Goal: Book appointment/travel/reservation

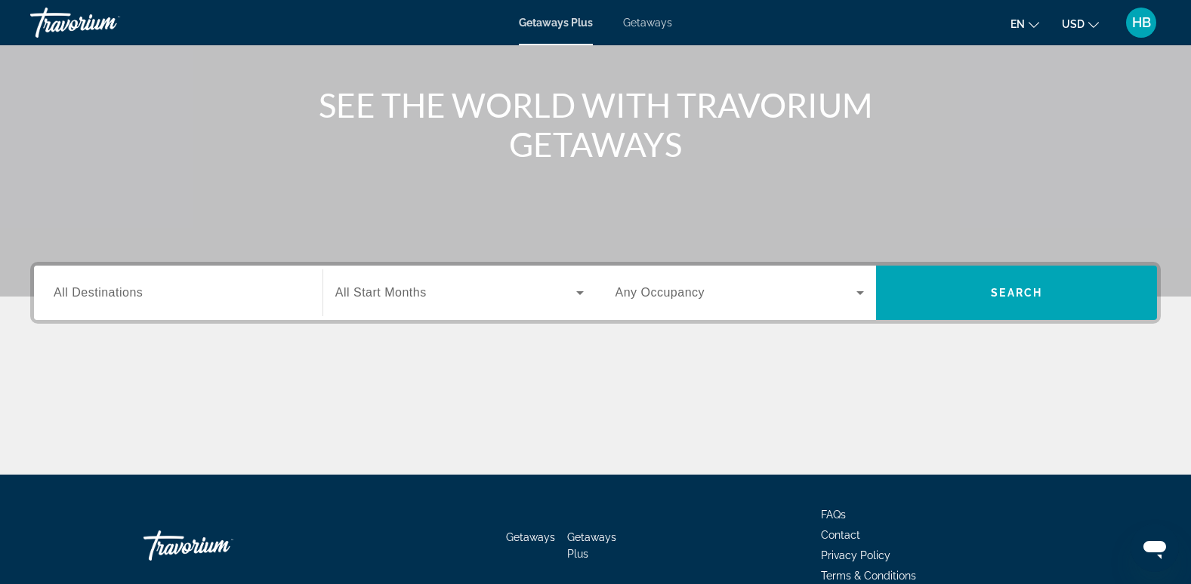
scroll to position [158, 0]
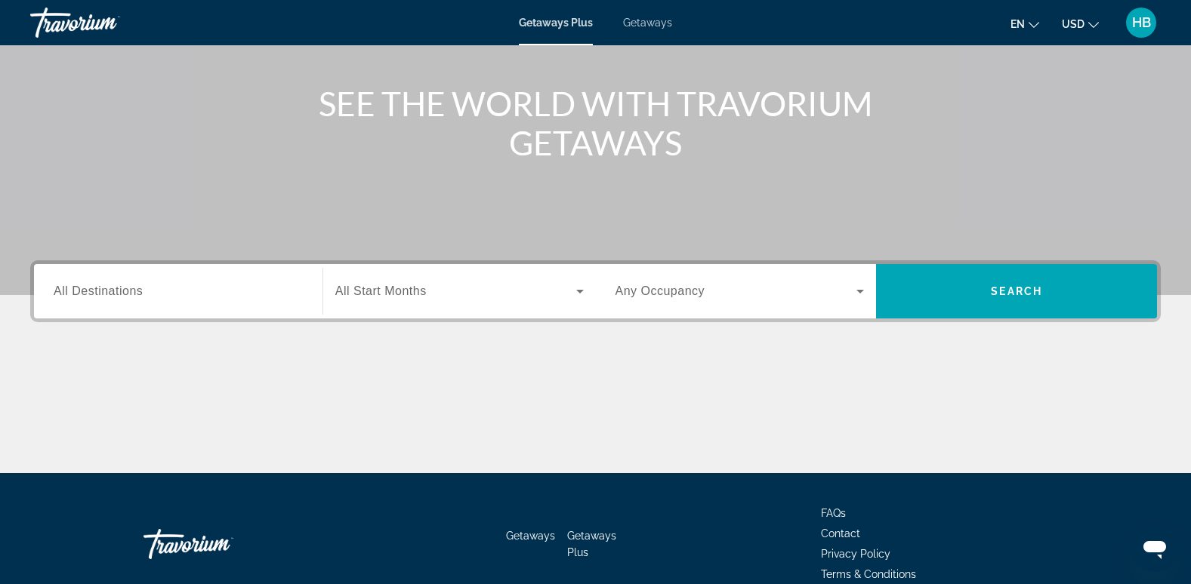
click at [83, 295] on span "All Destinations" at bounding box center [98, 291] width 89 height 13
click at [83, 295] on input "Destination All Destinations" at bounding box center [178, 292] width 249 height 18
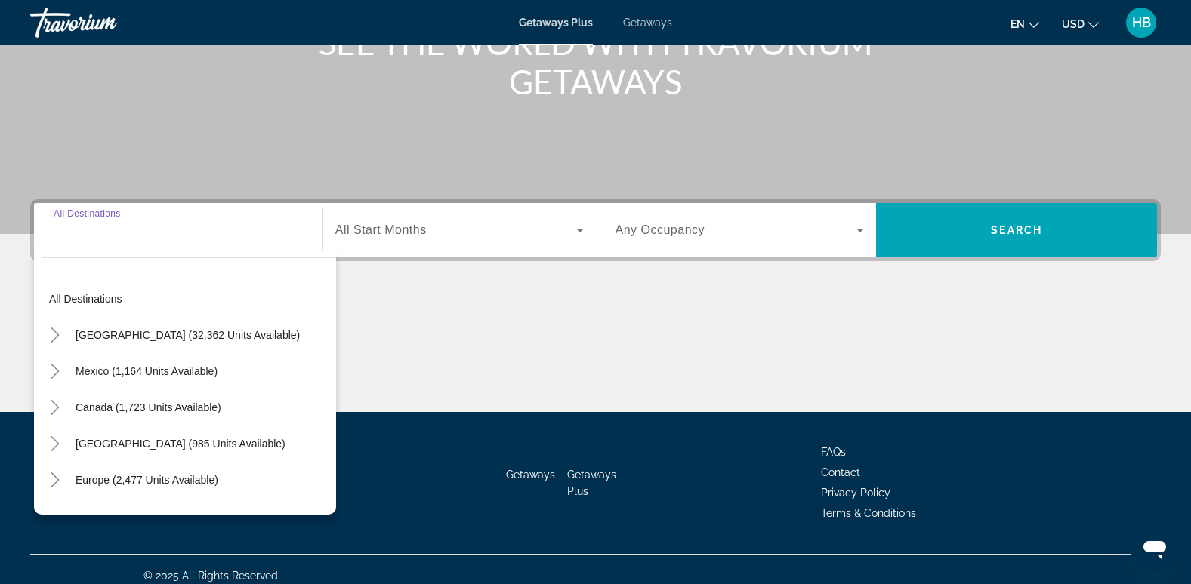
scroll to position [232, 0]
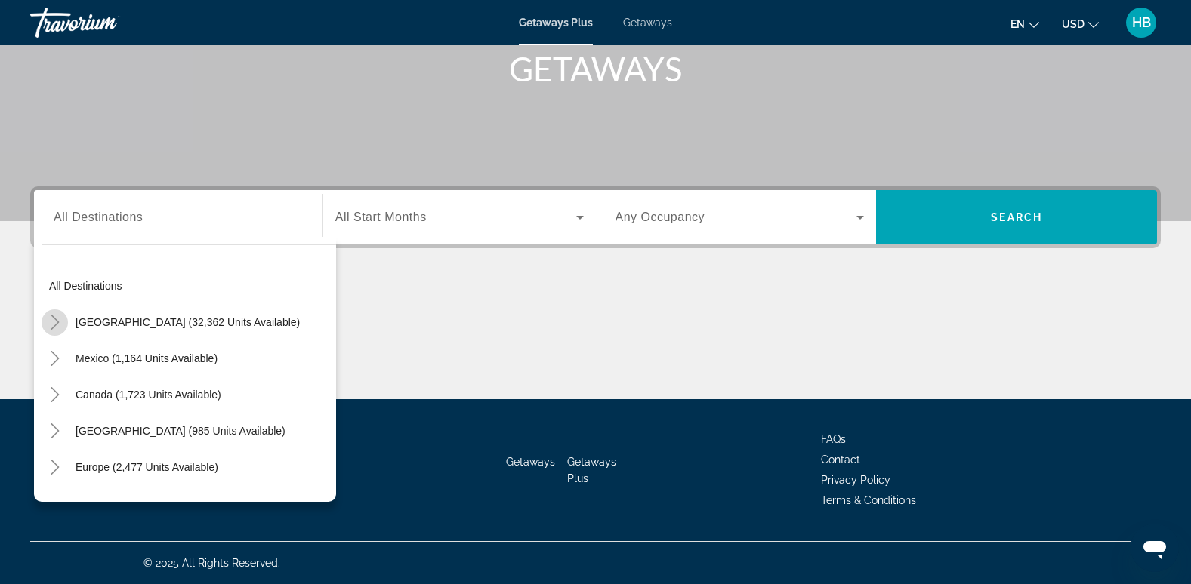
click at [48, 320] on icon "Toggle United States (32,362 units available)" at bounding box center [55, 322] width 15 height 15
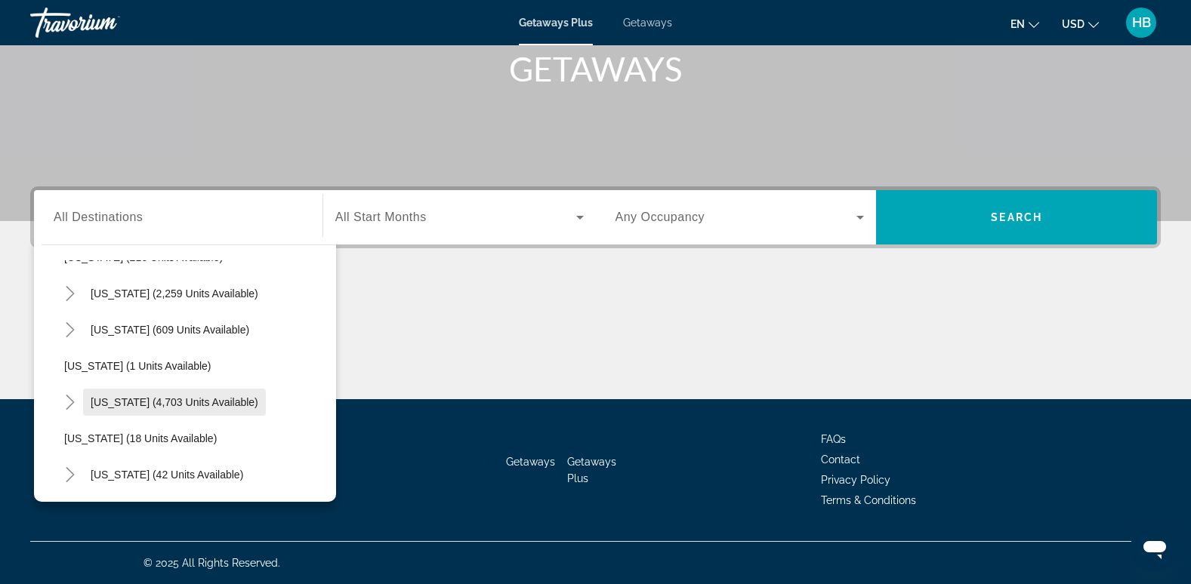
scroll to position [138, 0]
click at [70, 399] on icon "Toggle Florida (4,703 units available)" at bounding box center [70, 401] width 8 height 15
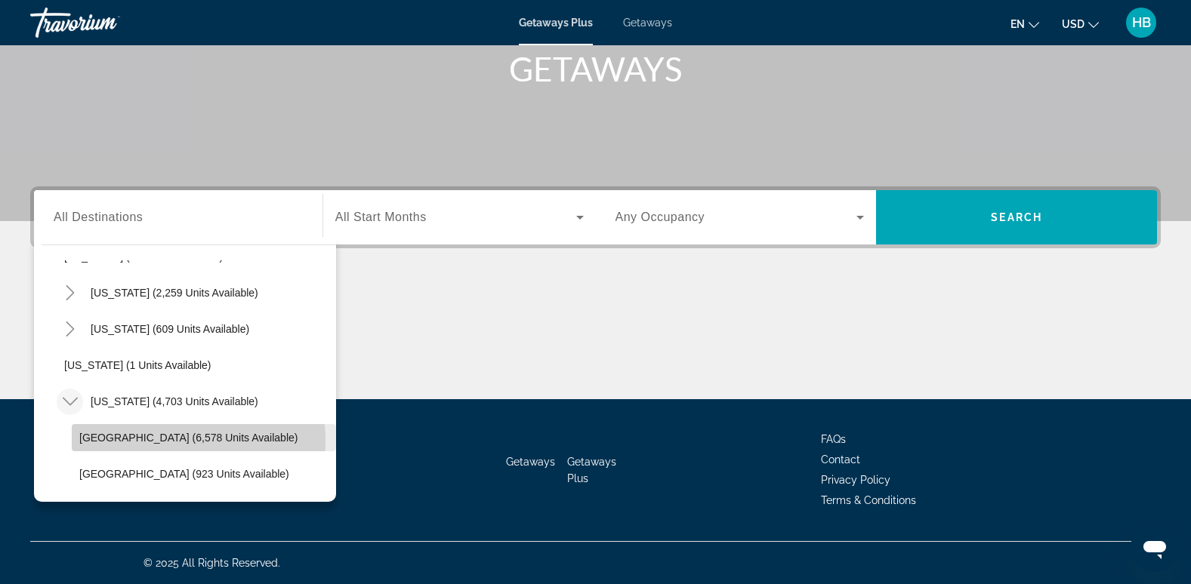
click at [153, 441] on span "[GEOGRAPHIC_DATA] (6,578 units available)" at bounding box center [188, 438] width 218 height 12
type input "**********"
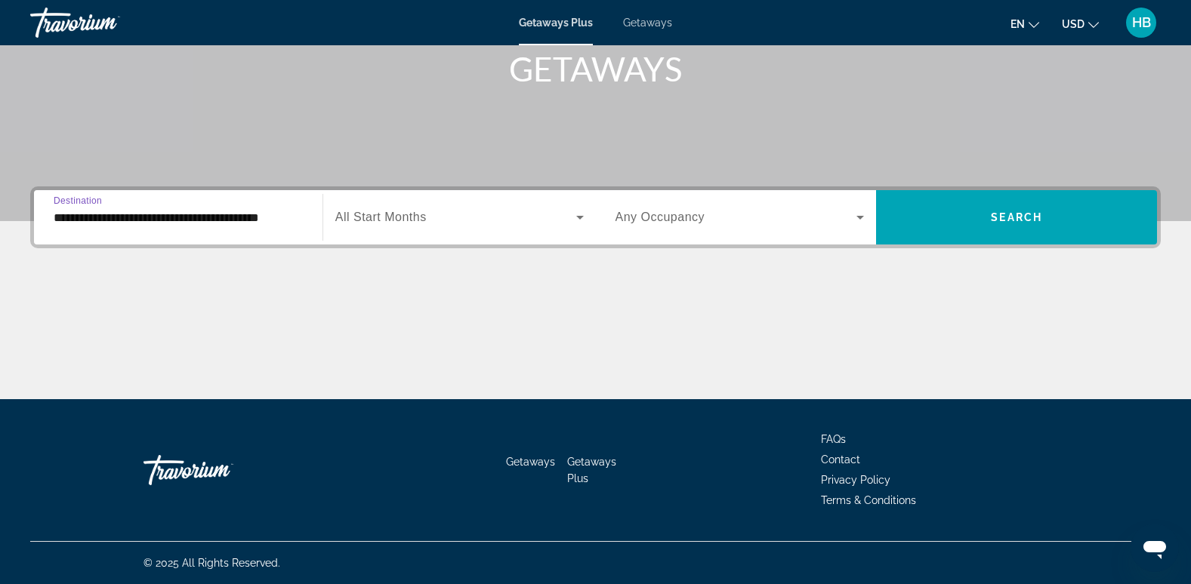
click at [424, 217] on span "All Start Months" at bounding box center [380, 217] width 91 height 13
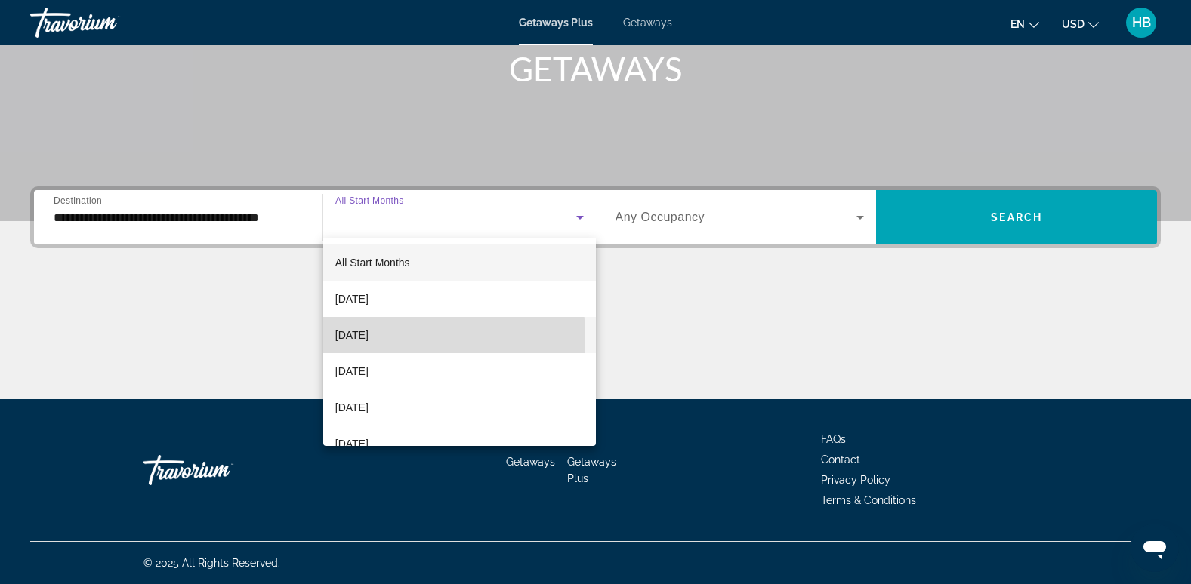
click at [368, 337] on span "[DATE]" at bounding box center [351, 335] width 33 height 18
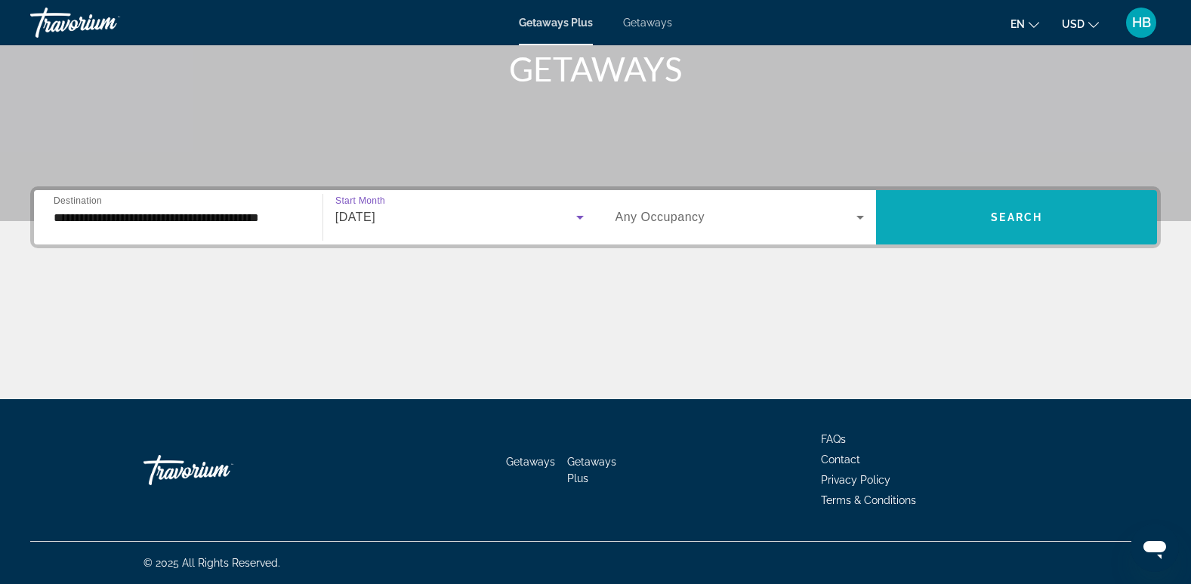
click at [1033, 211] on span "Search" at bounding box center [1016, 217] width 51 height 12
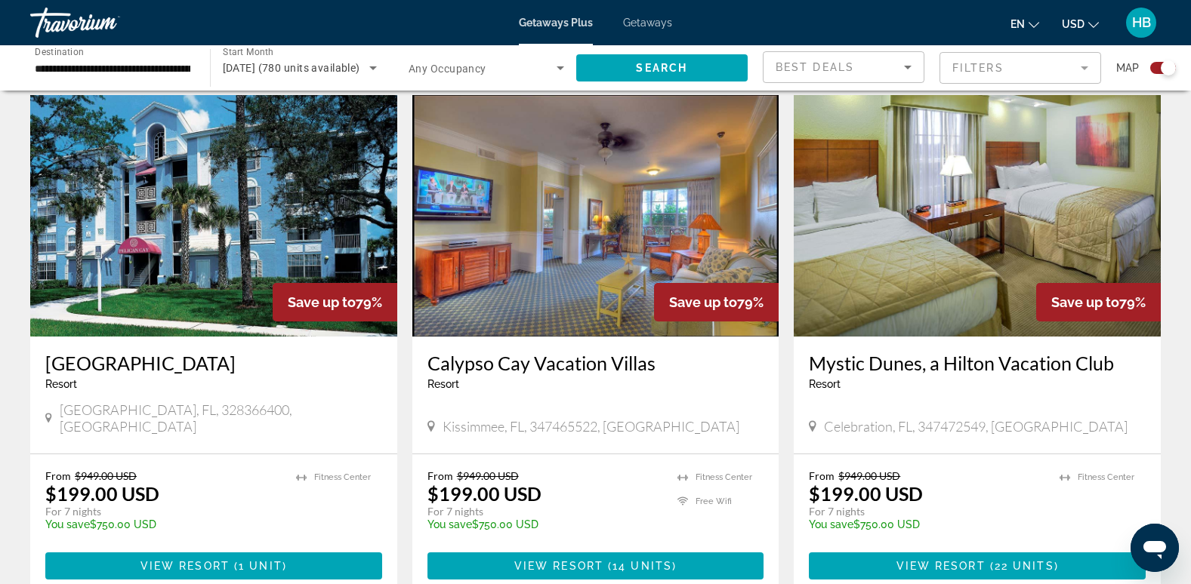
scroll to position [2111, 0]
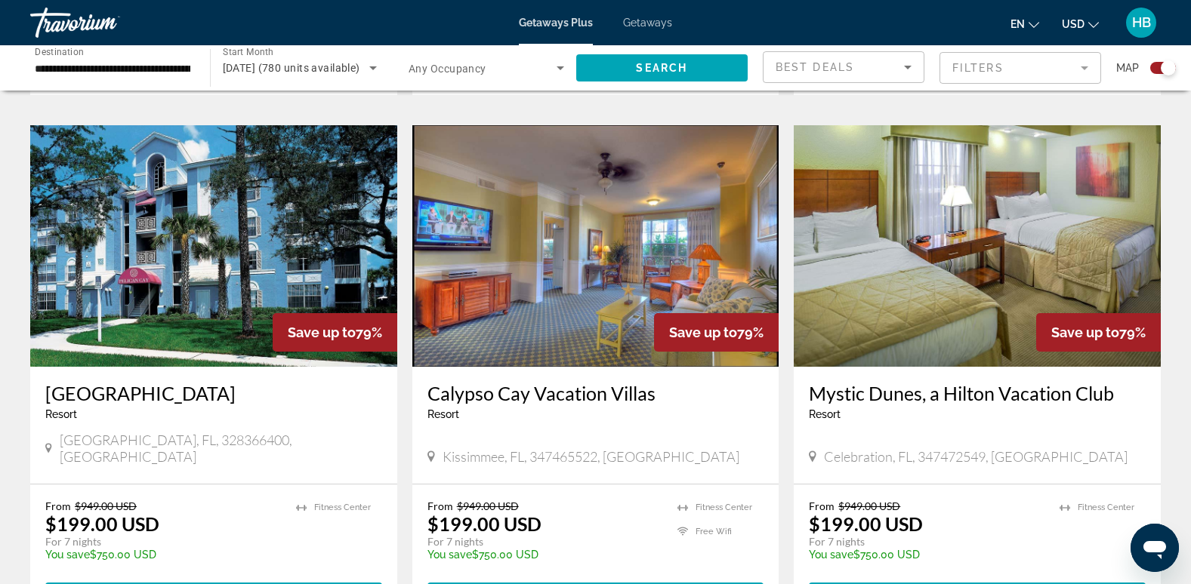
click at [983, 192] on img "Main content" at bounding box center [977, 246] width 367 height 242
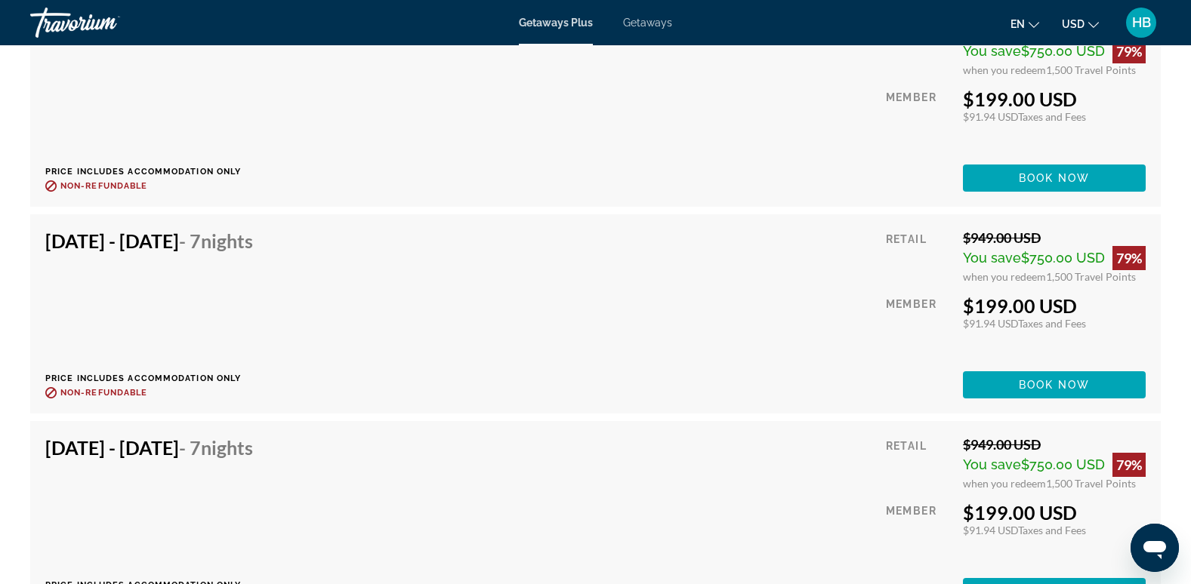
scroll to position [3943, 0]
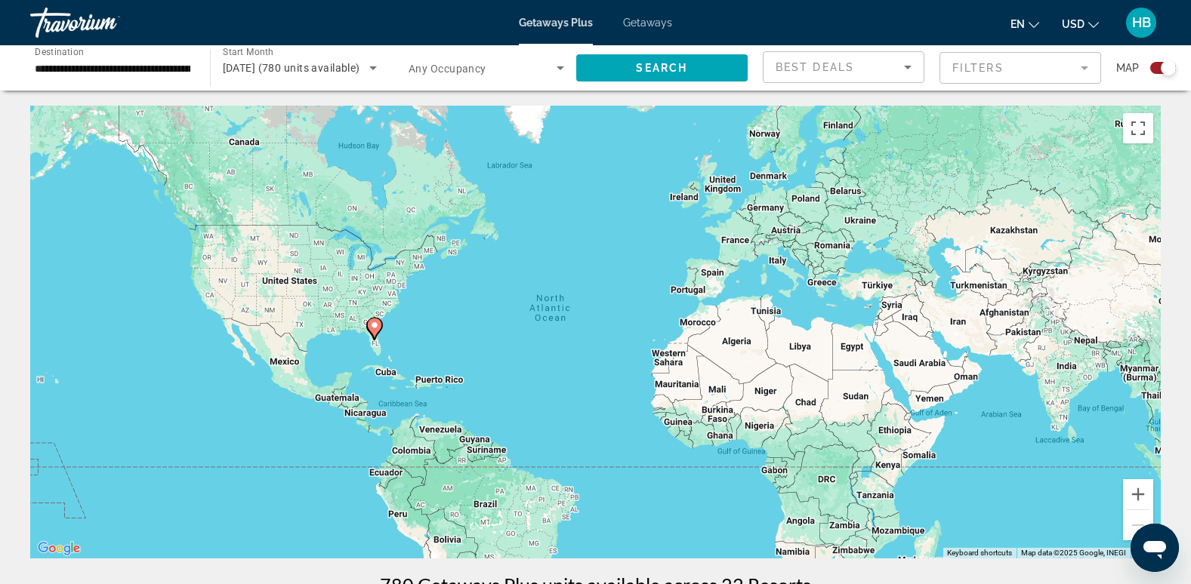
click at [39, 66] on input "**********" at bounding box center [113, 69] width 156 height 18
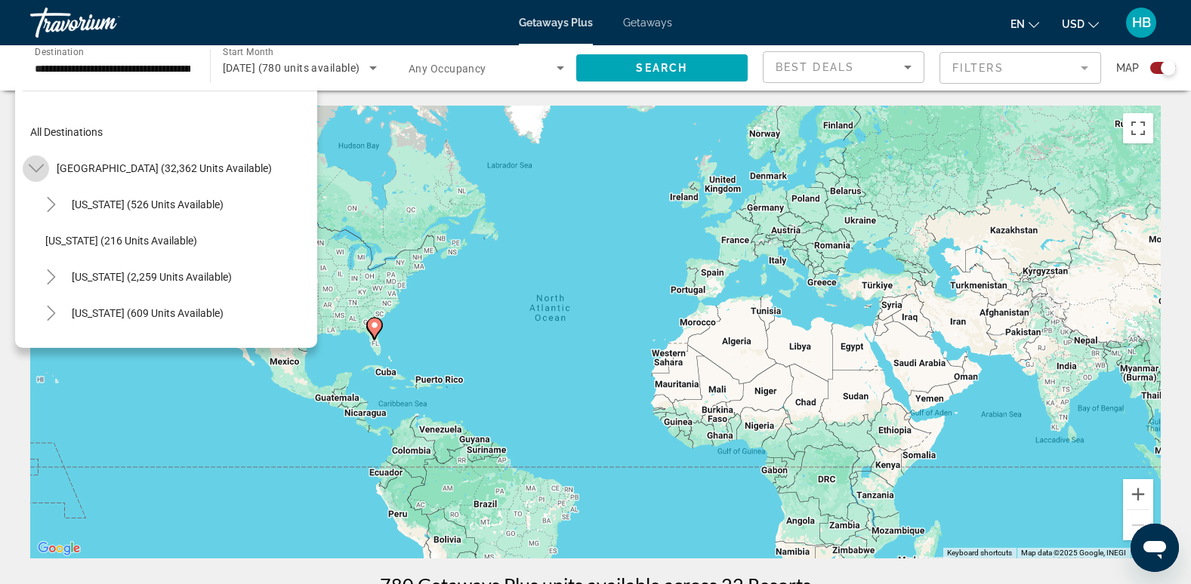
click at [35, 164] on icon "Toggle United States (32,362 units available)" at bounding box center [36, 168] width 15 height 15
click at [649, 17] on span "Getaways" at bounding box center [647, 23] width 49 height 12
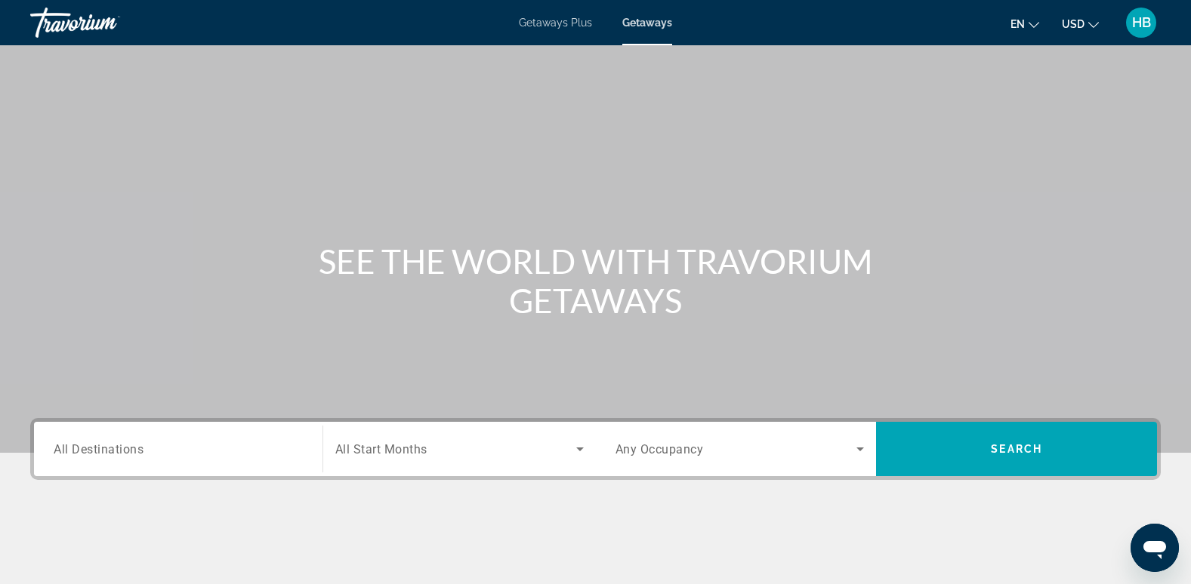
click at [128, 442] on span "All Destinations" at bounding box center [99, 449] width 90 height 14
click at [128, 442] on input "Destination All Destinations" at bounding box center [178, 450] width 249 height 18
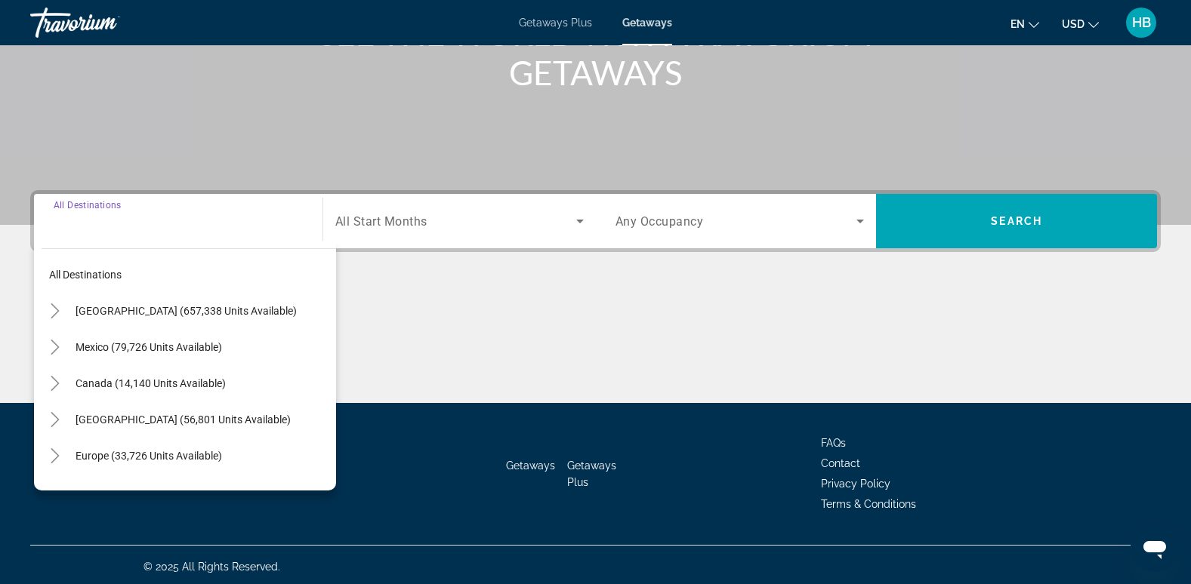
scroll to position [232, 0]
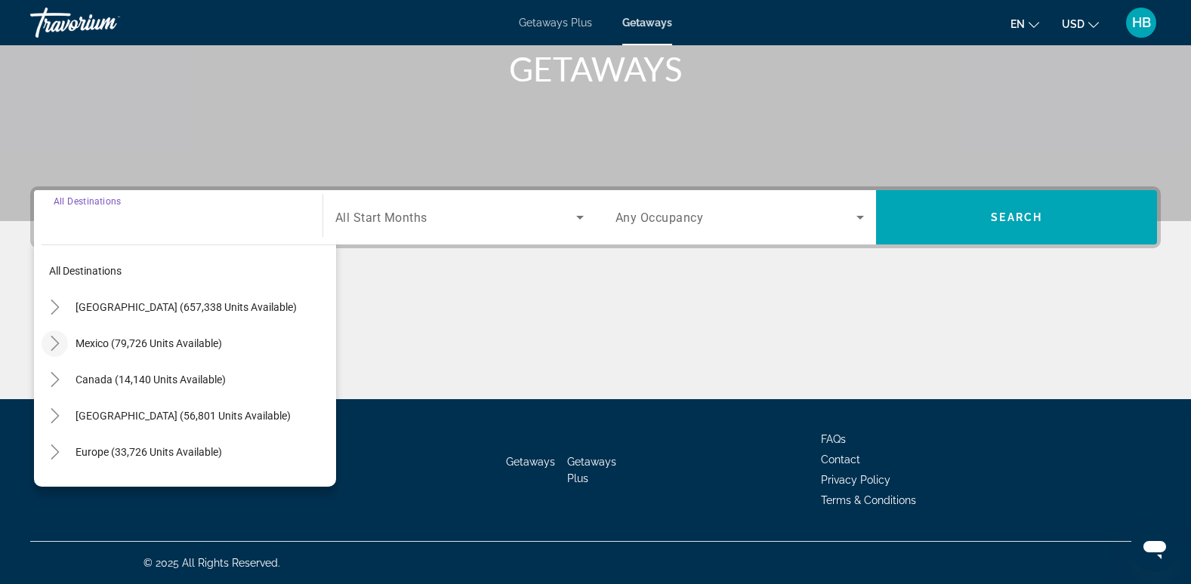
click at [54, 344] on icon "Toggle Mexico (79,726 units available)" at bounding box center [55, 343] width 15 height 15
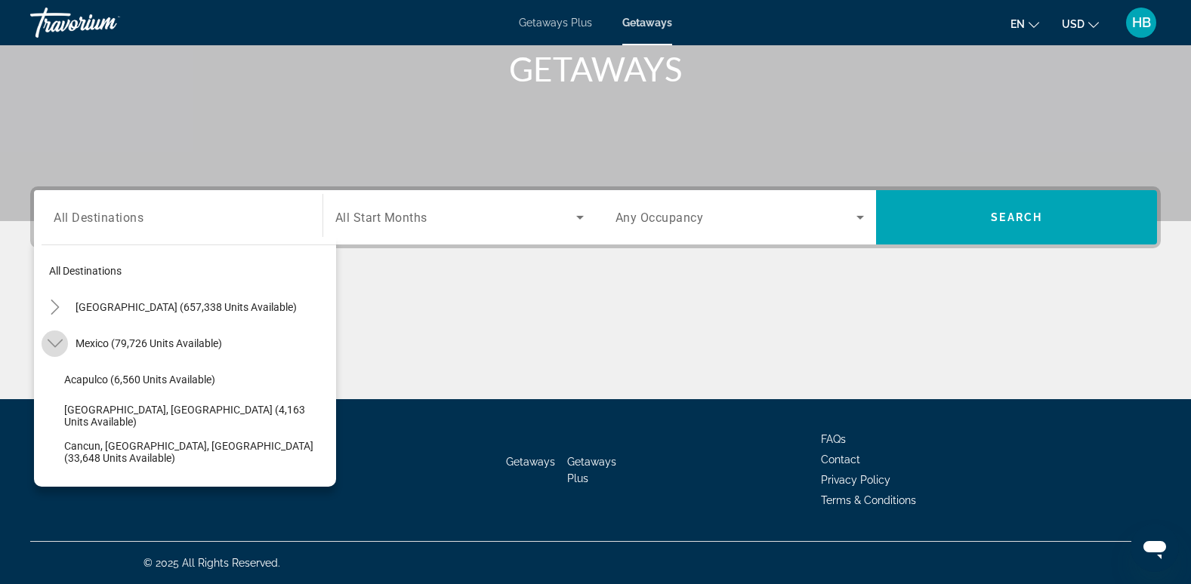
scroll to position [80, 0]
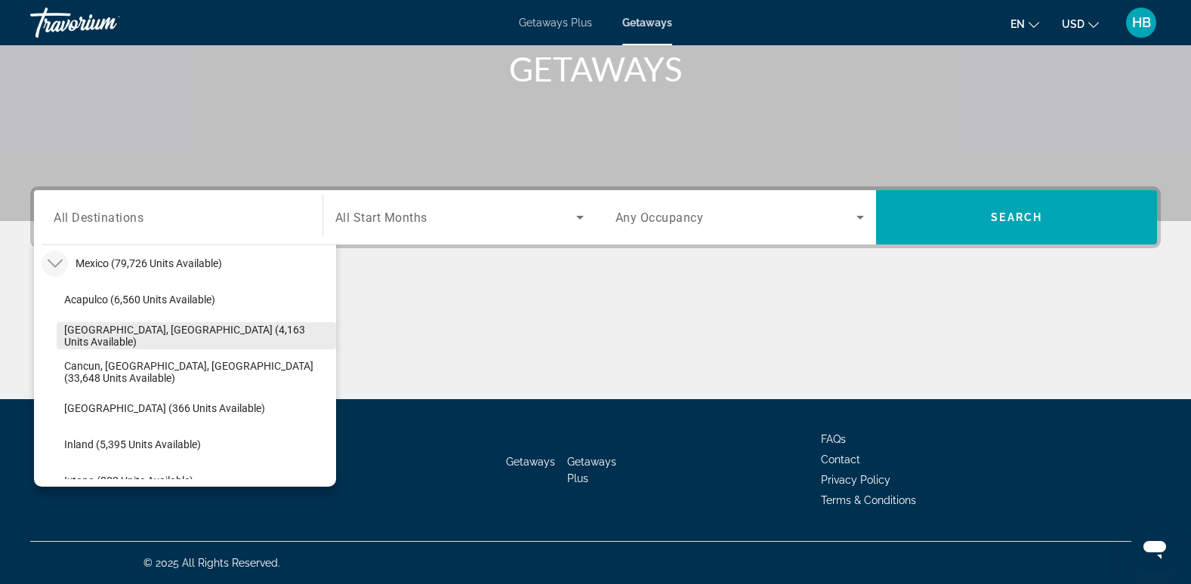
click at [125, 337] on span "[GEOGRAPHIC_DATA], [GEOGRAPHIC_DATA] (4,163 units available)" at bounding box center [196, 336] width 264 height 24
type input "**********"
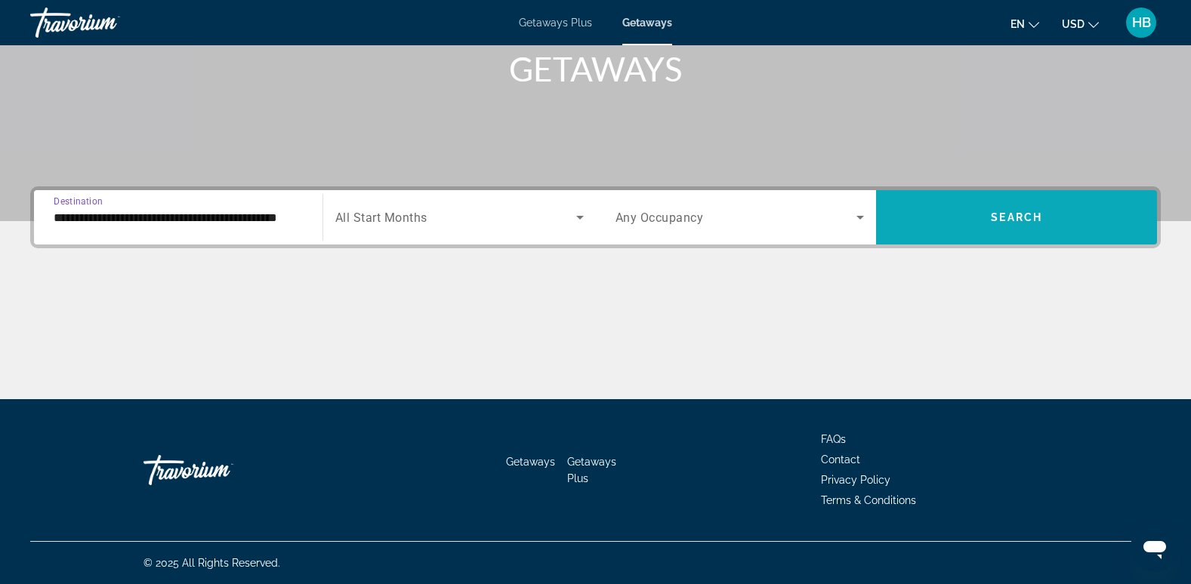
click at [1028, 215] on span "Search" at bounding box center [1016, 217] width 51 height 12
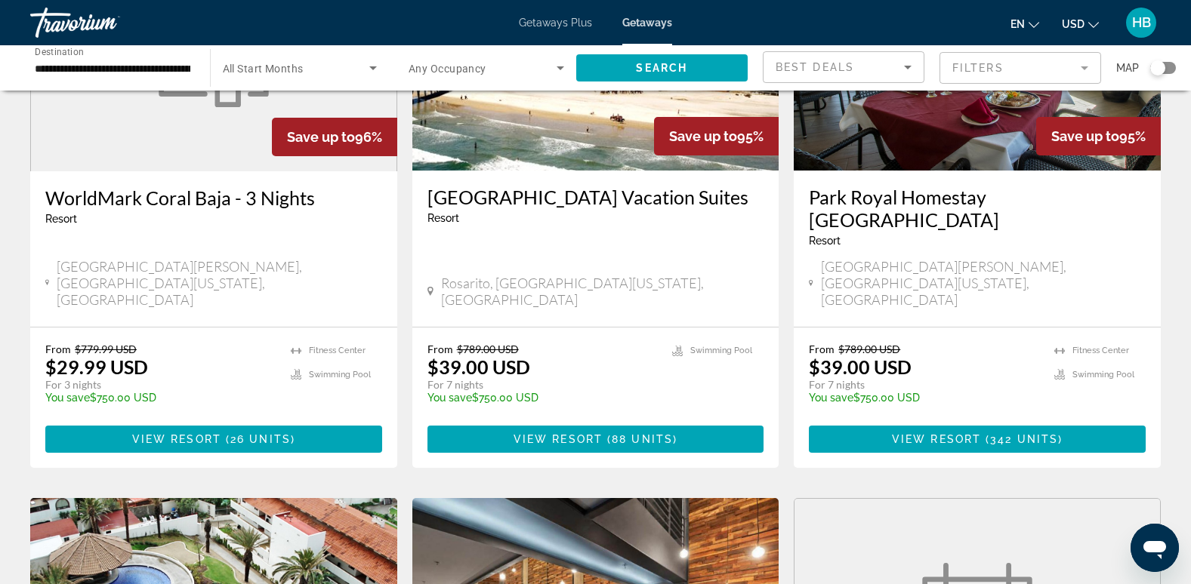
scroll to position [770, 0]
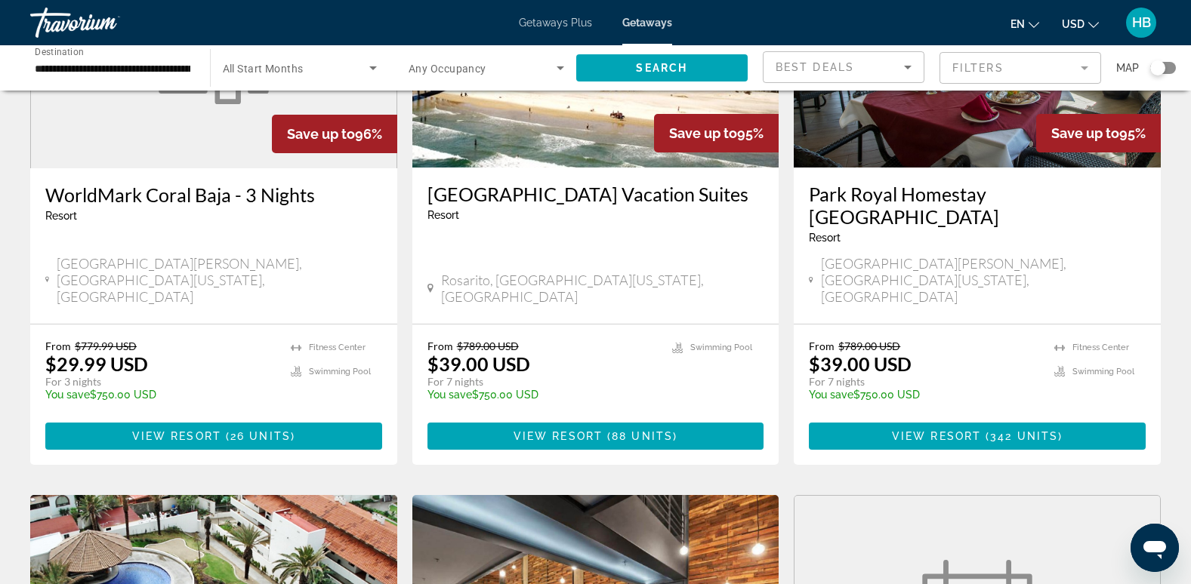
drag, startPoint x: 174, startPoint y: 326, endPoint x: 408, endPoint y: 366, distance: 237.4
click at [408, 366] on app-weeks-search-item "Save up to 95% [GEOGRAPHIC_DATA] Vacation Suites Resort - This is an adults onl…" at bounding box center [596, 195] width 382 height 539
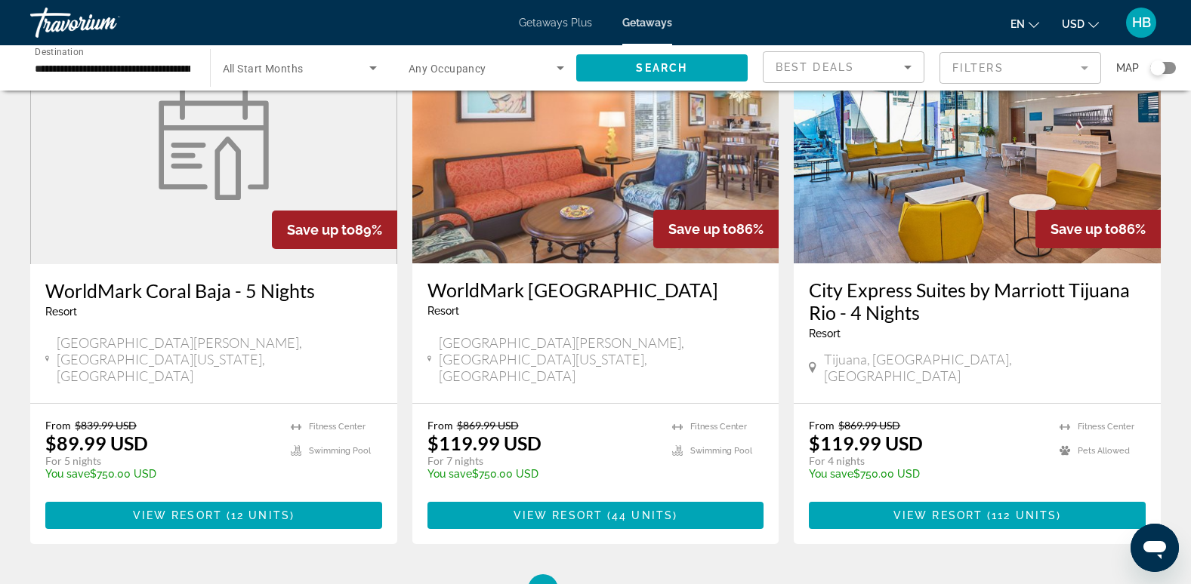
scroll to position [1837, 0]
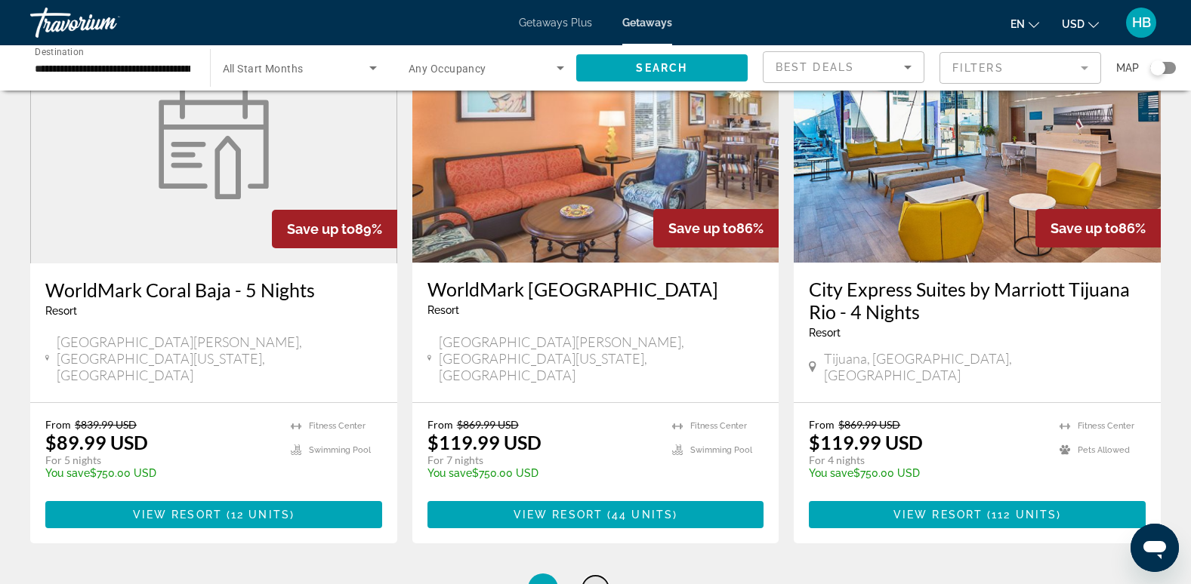
click at [590, 576] on link "page 2" at bounding box center [595, 589] width 26 height 26
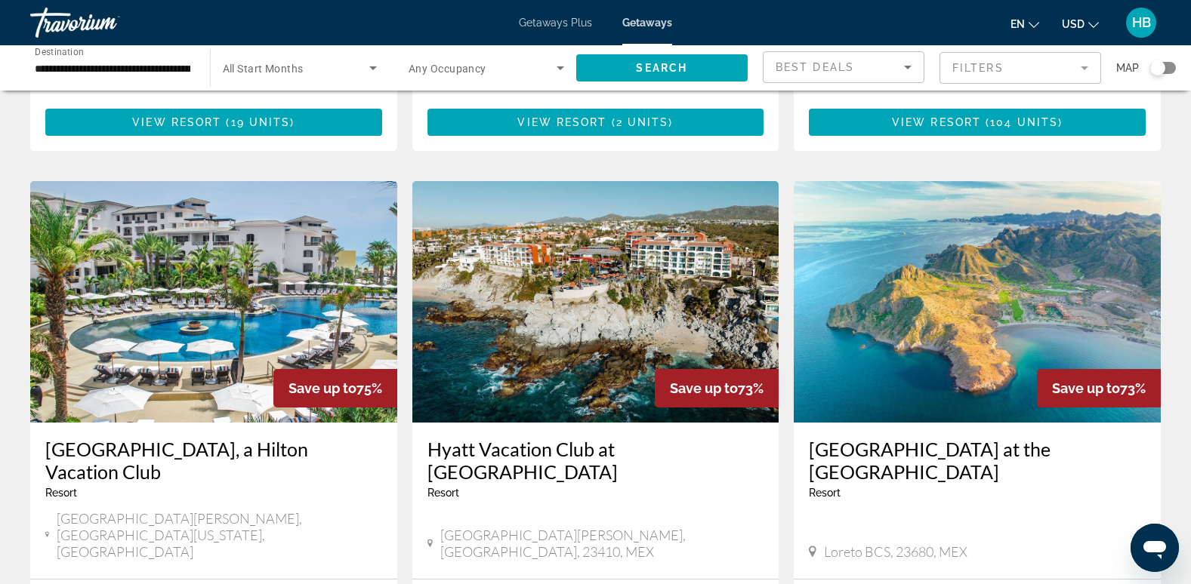
scroll to position [1096, 0]
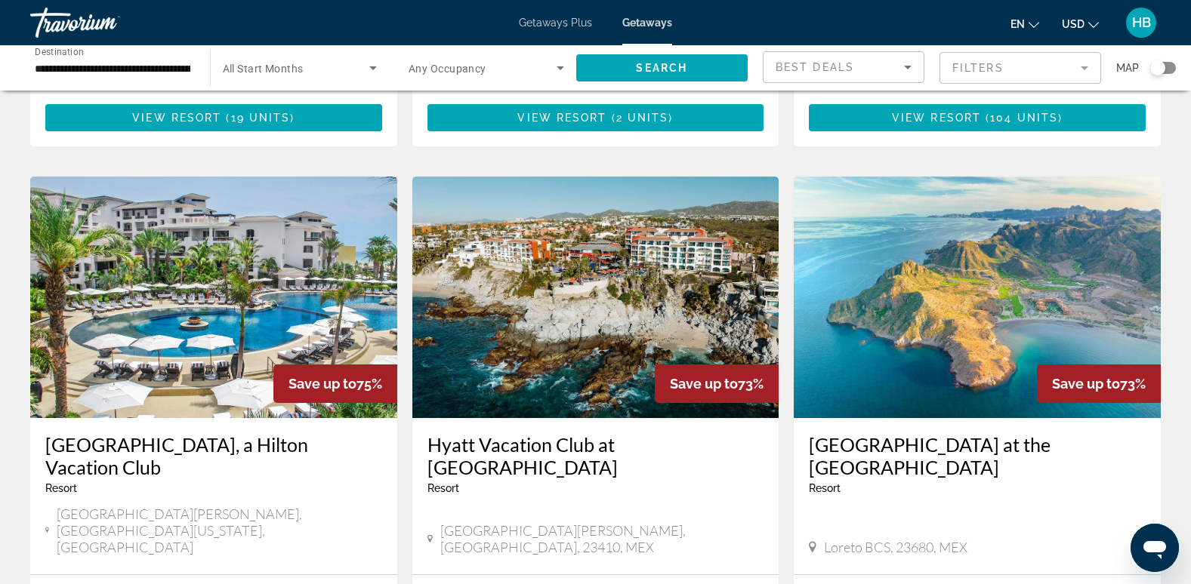
click at [242, 189] on img "Main content" at bounding box center [213, 298] width 367 height 242
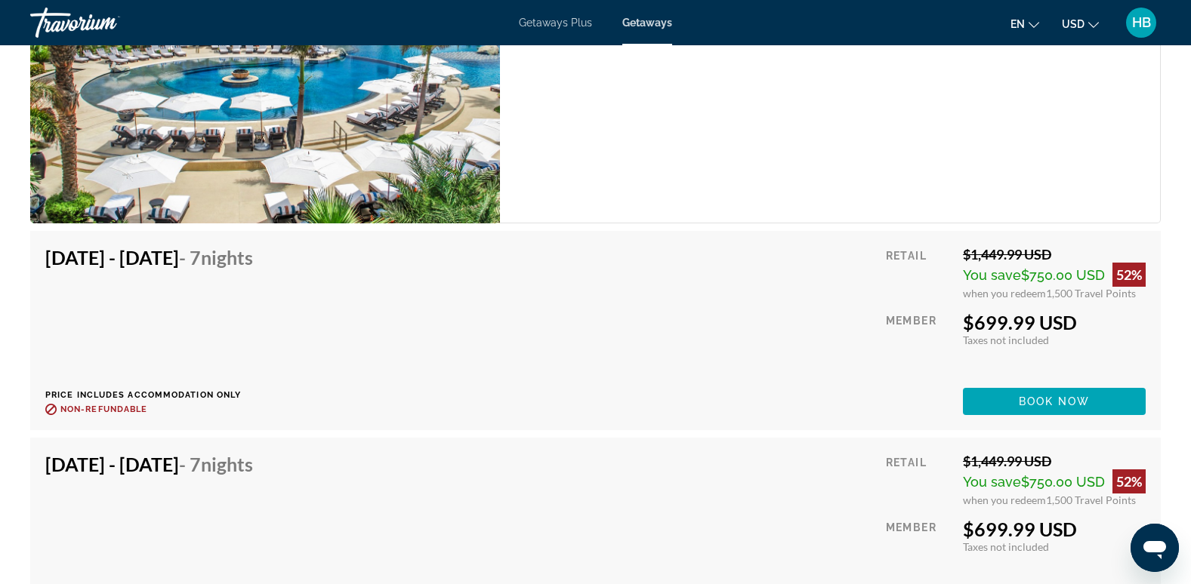
scroll to position [11423, 0]
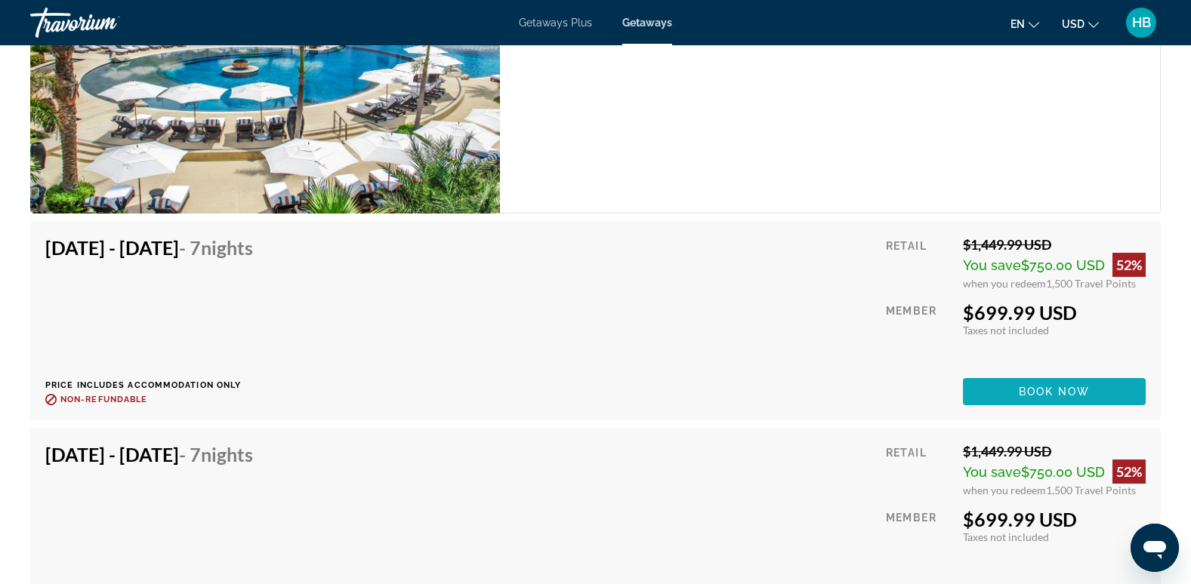
click at [1038, 387] on span "Book now" at bounding box center [1055, 392] width 72 height 12
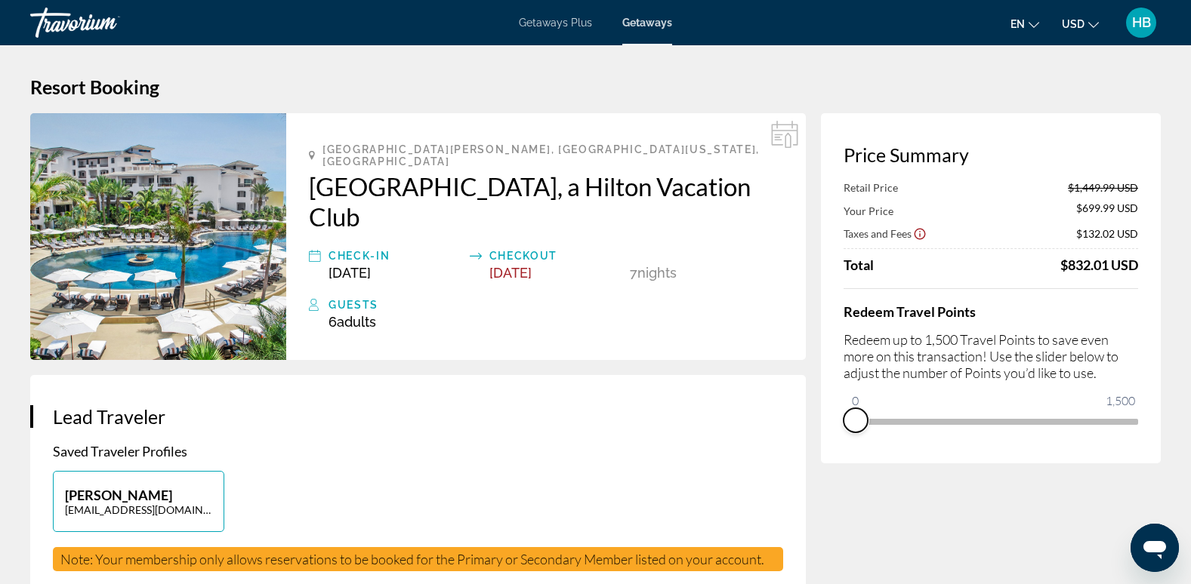
drag, startPoint x: 1119, startPoint y: 440, endPoint x: 800, endPoint y: 438, distance: 319.4
drag, startPoint x: 860, startPoint y: 393, endPoint x: 992, endPoint y: 403, distance: 132.5
click at [992, 419] on ngx-slider "0 1,500 758" at bounding box center [990, 420] width 294 height 3
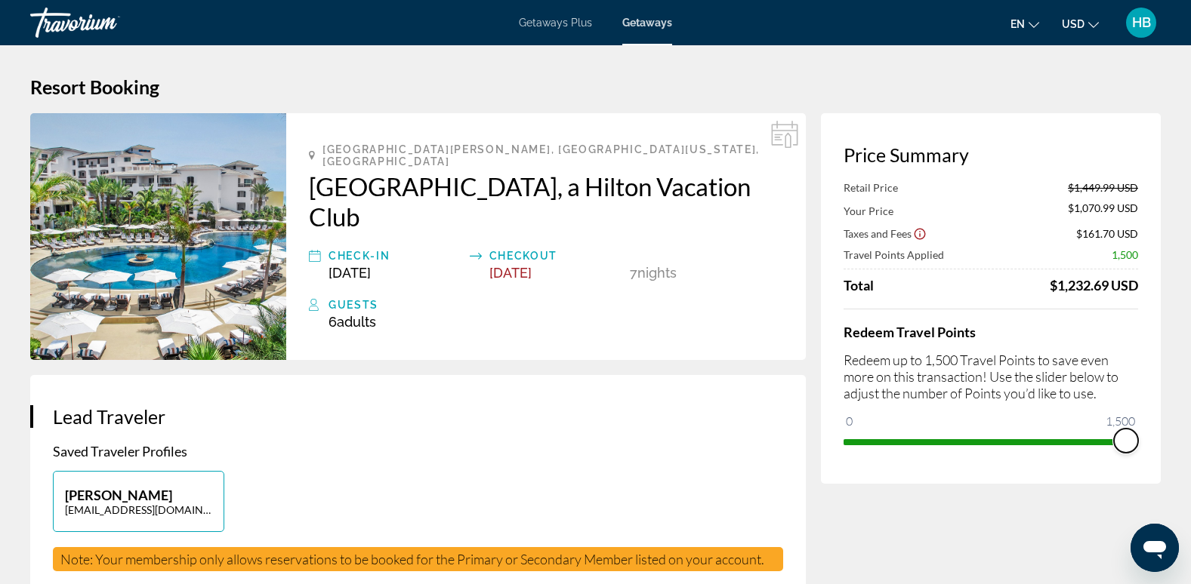
drag, startPoint x: 994, startPoint y: 444, endPoint x: 1194, endPoint y: 436, distance: 199.5
click at [1191, 438] on html "Skip to main content Getaways Plus Getaways en English Español Français Italian…" at bounding box center [595, 292] width 1191 height 584
